Goal: Communication & Community: Ask a question

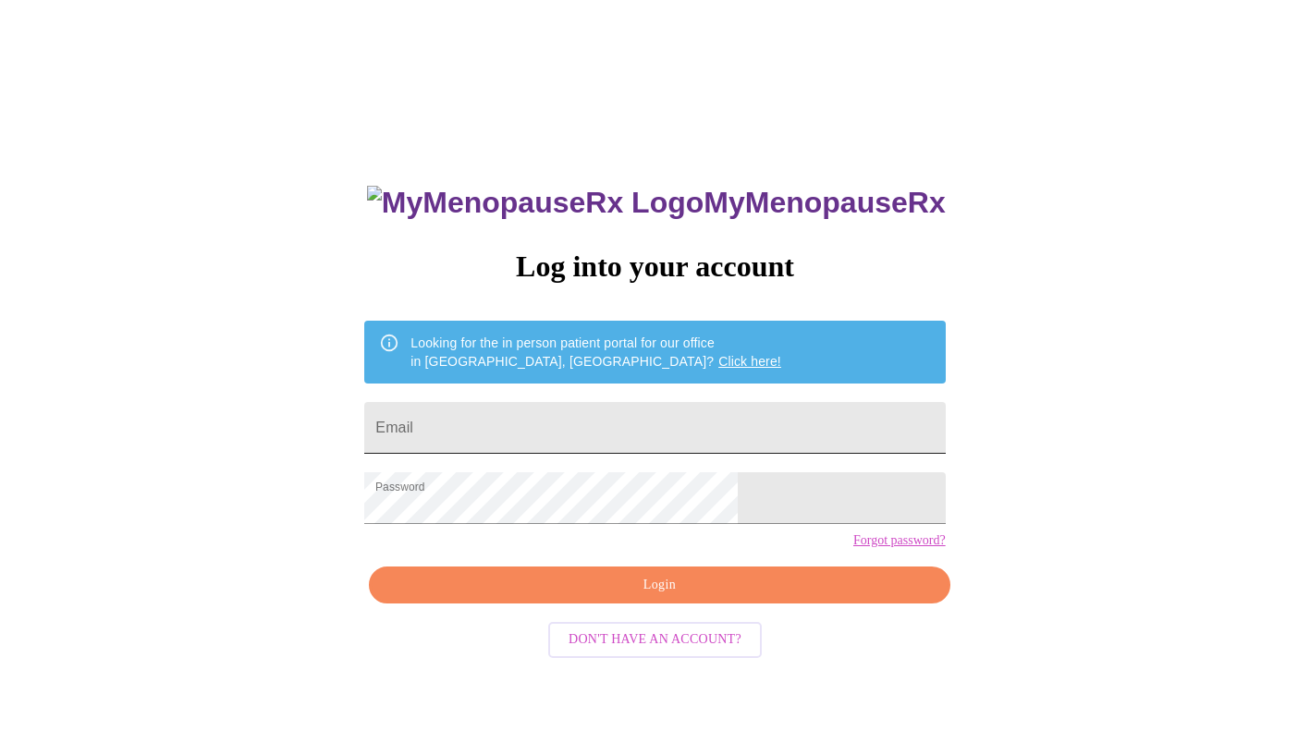
click at [556, 430] on input "Email" at bounding box center [654, 428] width 580 height 52
type input "[PERSON_NAME][EMAIL_ADDRESS][PERSON_NAME][DOMAIN_NAME]"
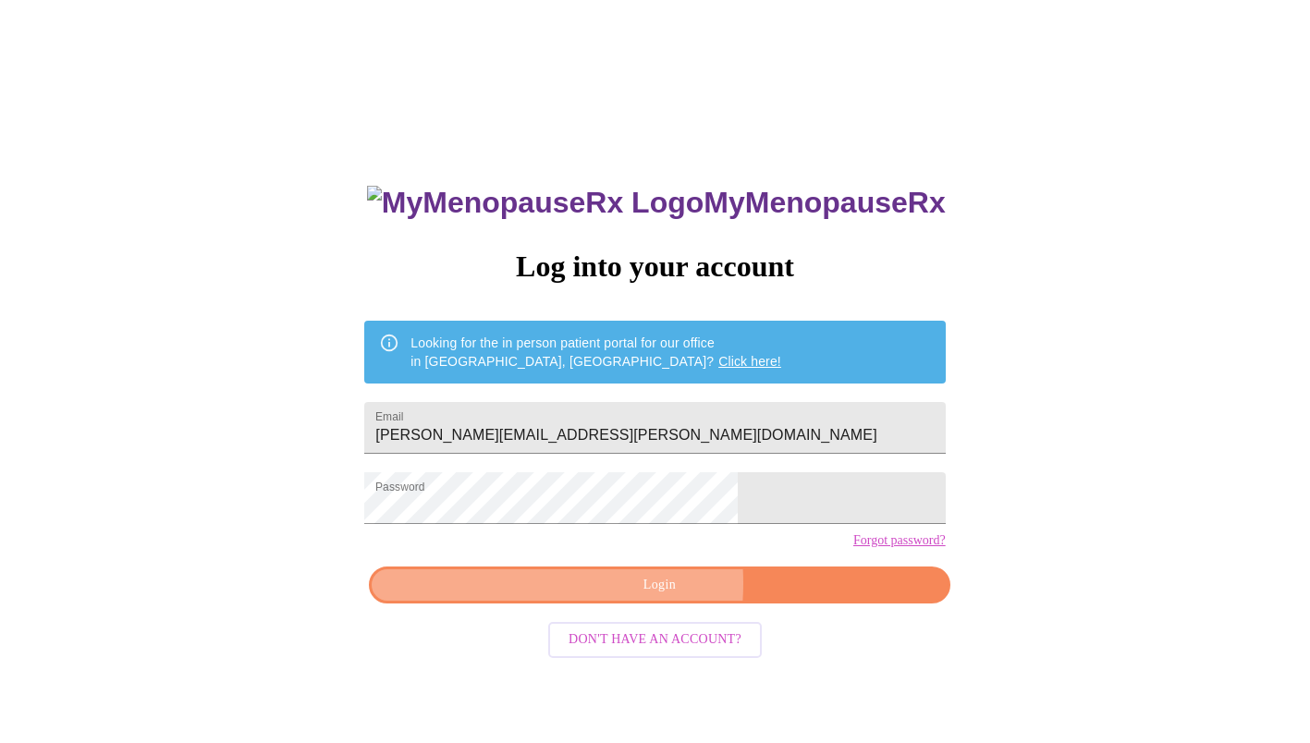
click at [591, 597] on span "Login" at bounding box center [659, 585] width 538 height 23
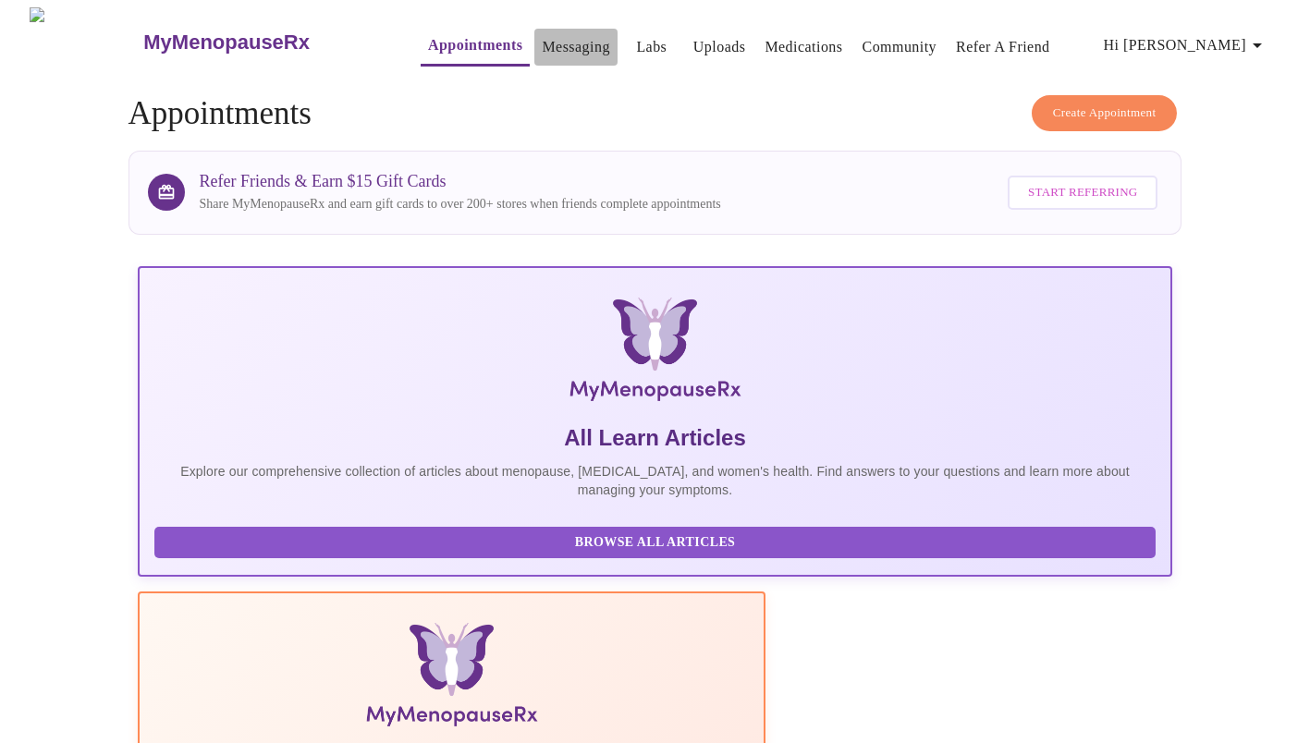
click at [542, 36] on link "Messaging" at bounding box center [575, 47] width 67 height 26
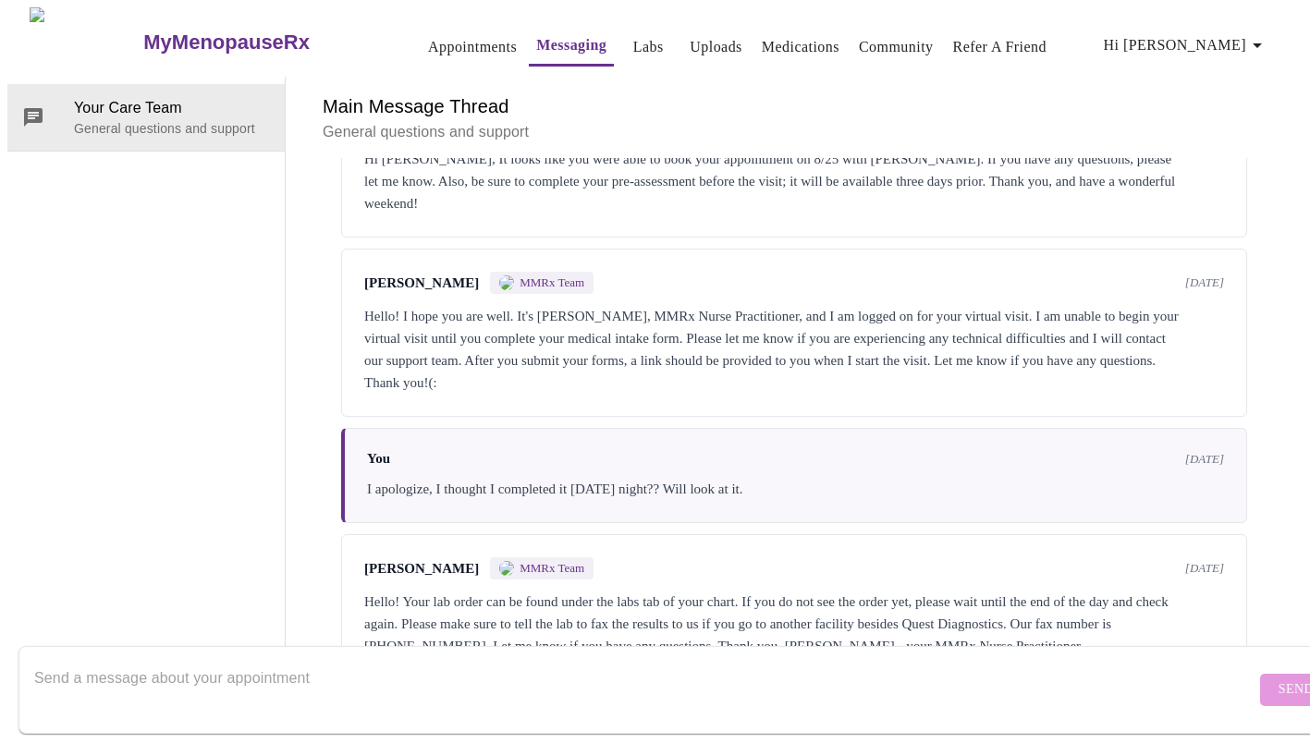
scroll to position [352, 0]
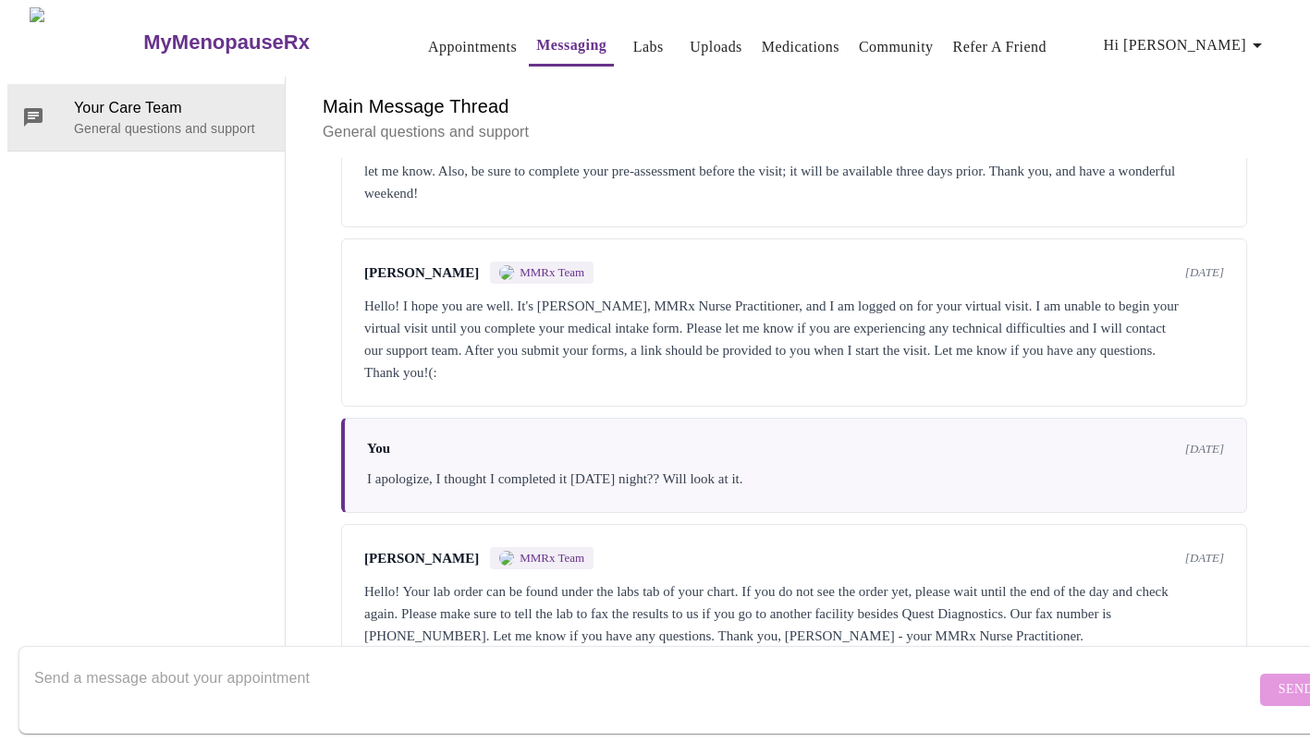
click at [288, 660] on textarea "Send a message about your appointment" at bounding box center [644, 689] width 1221 height 59
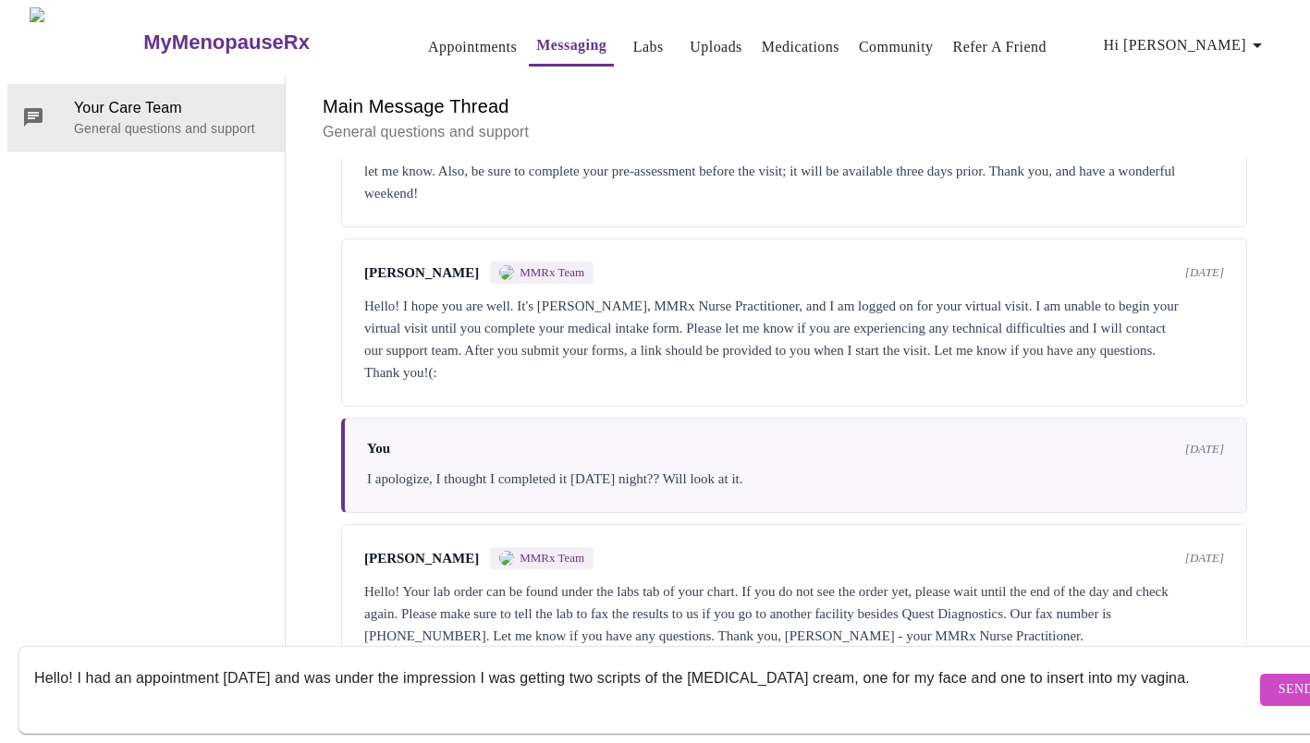
click at [336, 660] on textarea "Hello! I had an appointment [DATE] and was under the impression I was getting t…" at bounding box center [644, 689] width 1221 height 59
click at [572, 661] on textarea "Hello! I had an appointment [DATE] and in talking with the nurse practioner, wa…" at bounding box center [644, 689] width 1221 height 59
click at [144, 683] on textarea "Hello! I had an appointment [DATE] and in talking with [PERSON_NAME] was under …" at bounding box center [644, 689] width 1221 height 59
click at [159, 678] on textarea "Hello! I had an appointment [DATE] and in talking with [PERSON_NAME] was under …" at bounding box center [644, 689] width 1221 height 59
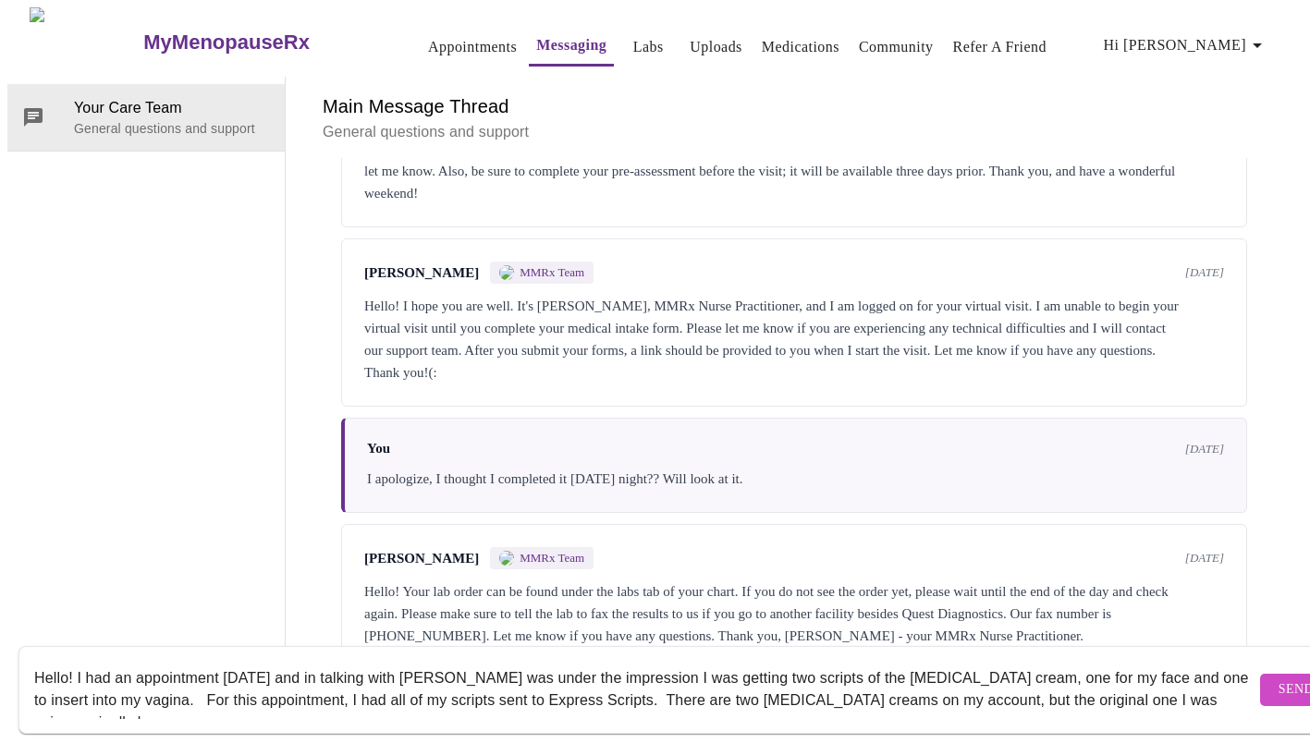
scroll to position [12, 0]
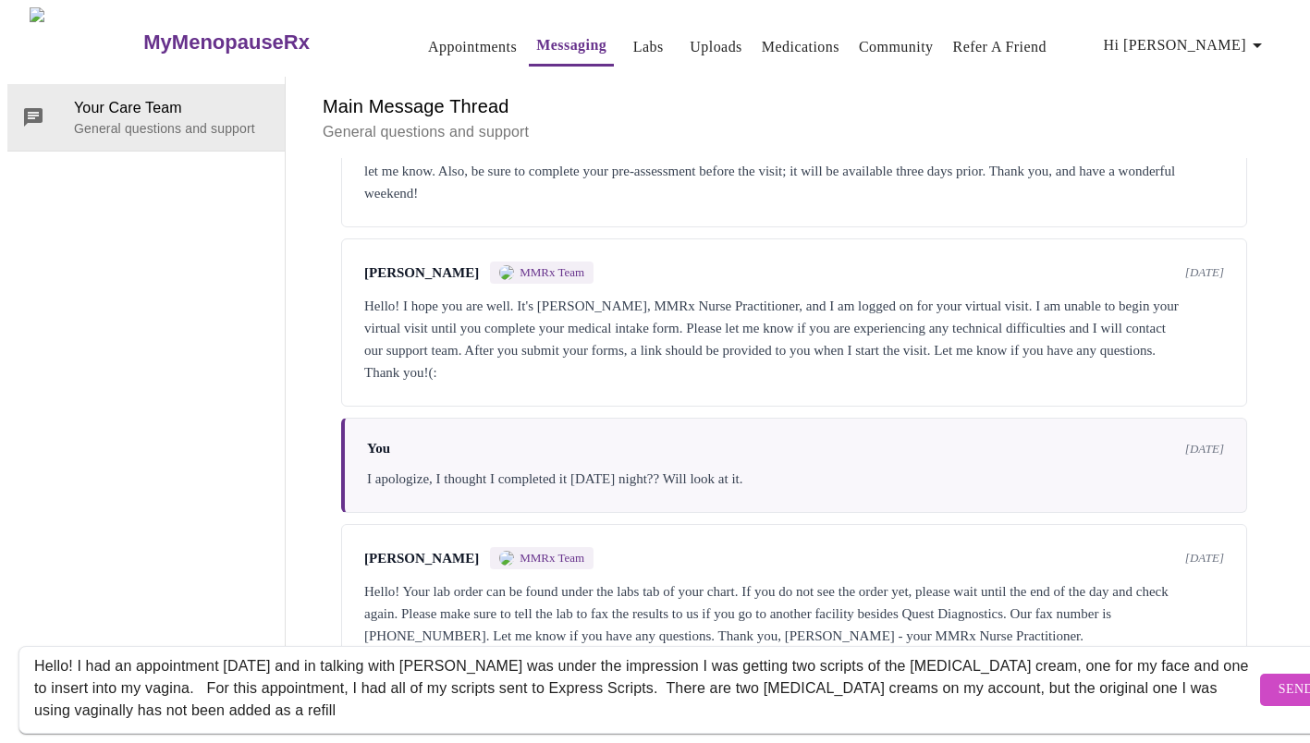
click at [91, 689] on textarea "Hello! I had an appointment [DATE] and in talking with [PERSON_NAME] was under …" at bounding box center [644, 689] width 1221 height 59
click at [474, 692] on textarea "Hello! I had an appointment [DATE] and in talking with [PERSON_NAME] was under …" at bounding box center [644, 689] width 1221 height 59
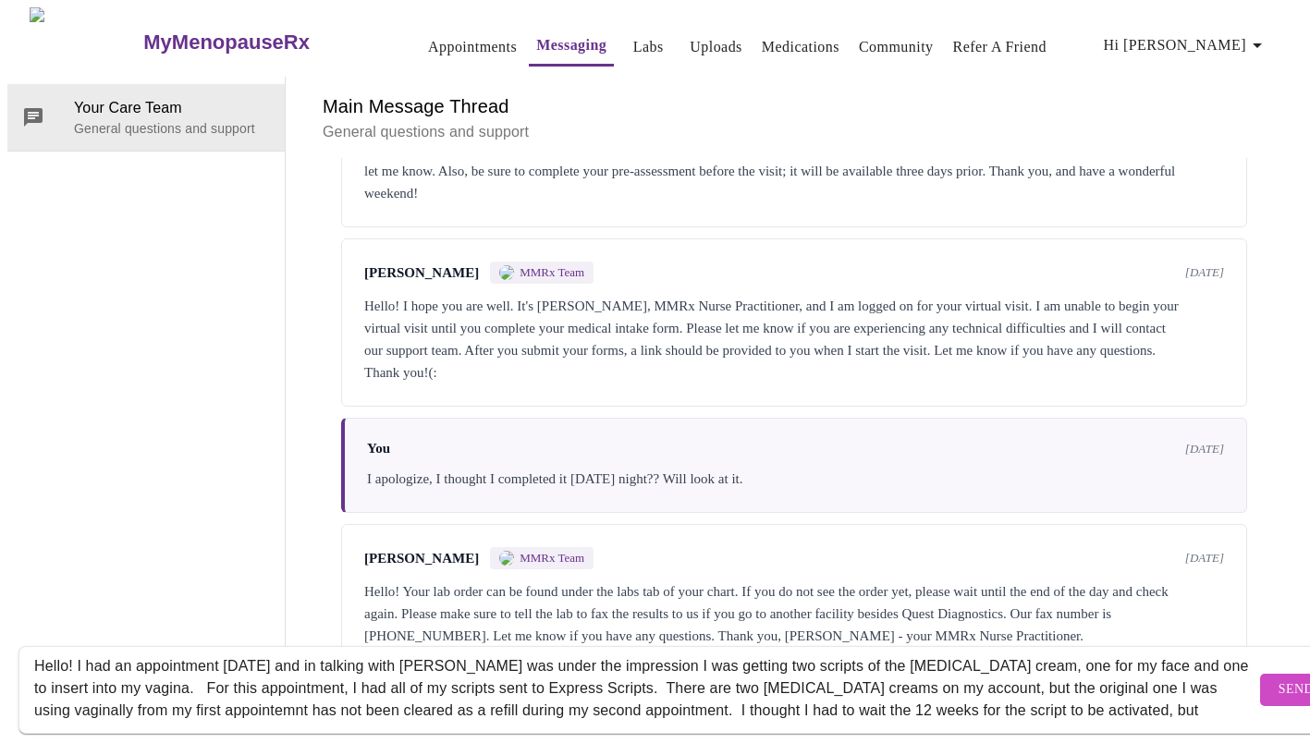
click at [238, 667] on textarea "Hello! I had an appointment [DATE] and in talking with [PERSON_NAME] was under …" at bounding box center [644, 689] width 1221 height 59
click at [1142, 690] on textarea "Hello! I had an appointment [DATE] and in talking with [PERSON_NAME] was under …" at bounding box center [644, 689] width 1221 height 59
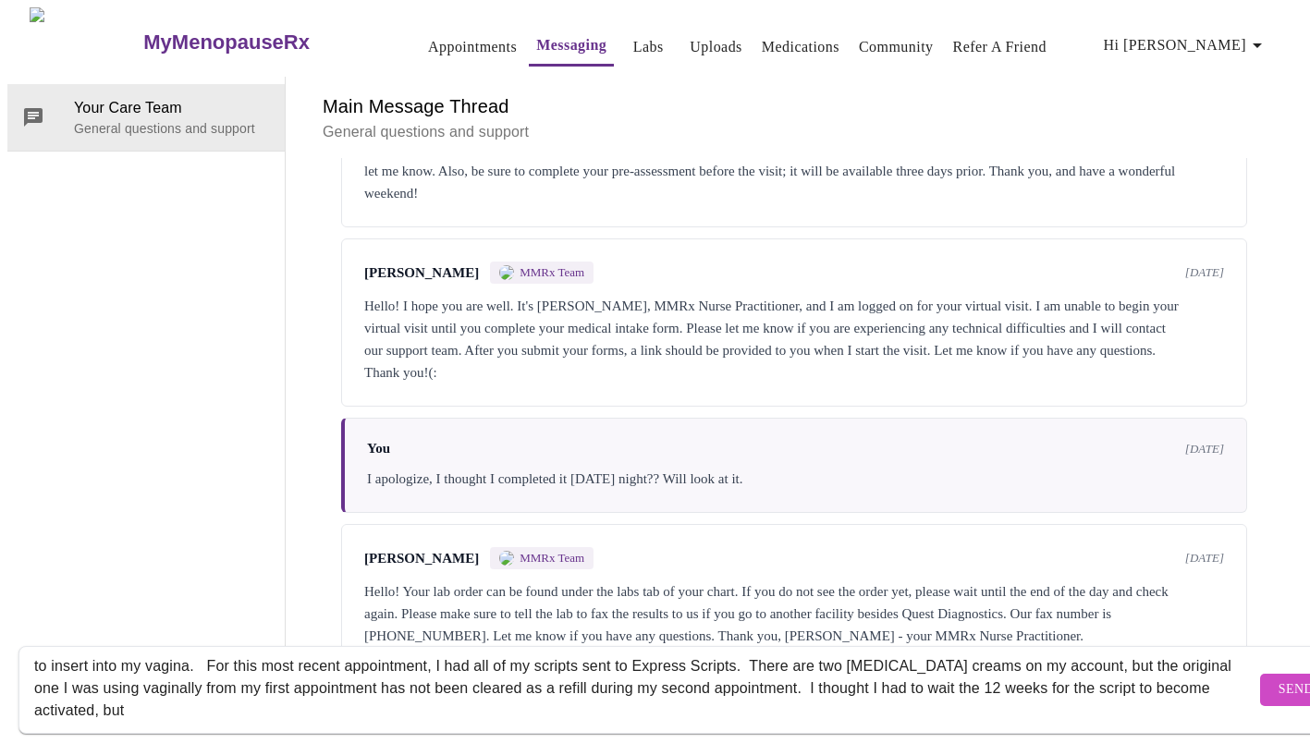
click at [144, 692] on textarea "Hello! I had an appointment [DATE] and in talking with [PERSON_NAME] was under …" at bounding box center [644, 689] width 1221 height 59
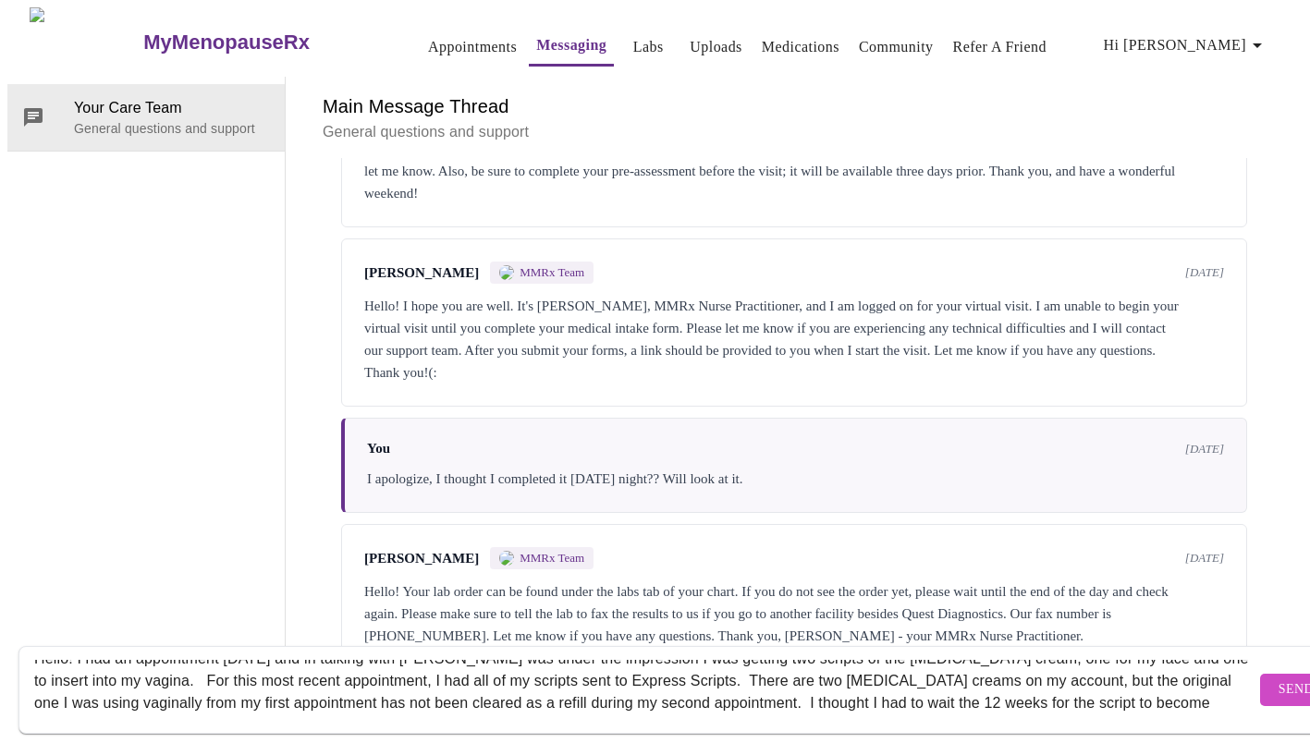
scroll to position [37, 0]
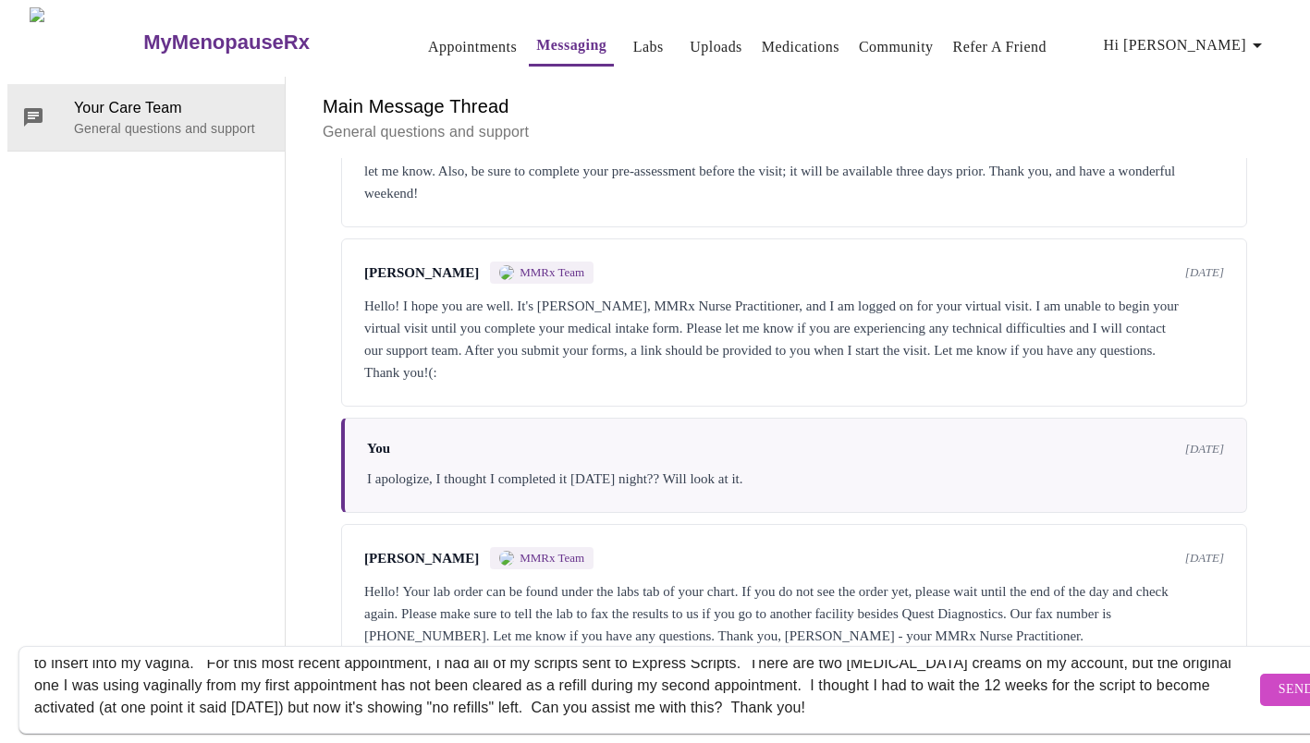
click at [602, 667] on textarea "Hello! I had an appointment [DATE] and in talking with [PERSON_NAME] was under …" at bounding box center [644, 689] width 1221 height 59
click at [545, 691] on textarea "Hello! I had an appointment [DATE] and in talking with [PERSON_NAME] was under …" at bounding box center [644, 689] width 1221 height 59
type textarea "Hello! I had an appointment [DATE] and in talking with [PERSON_NAME] was under …"
click at [1260, 674] on button "Send" at bounding box center [1296, 690] width 72 height 32
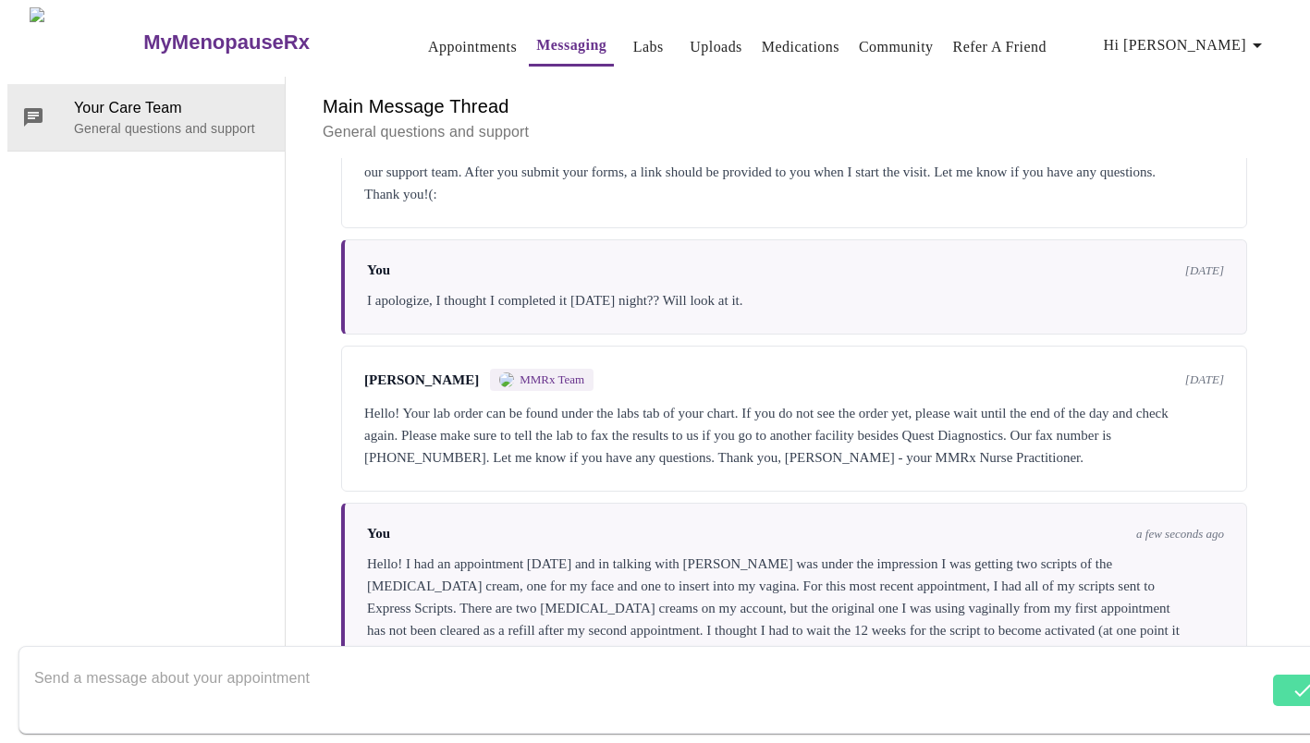
scroll to position [553, 0]
